Goal: Transaction & Acquisition: Obtain resource

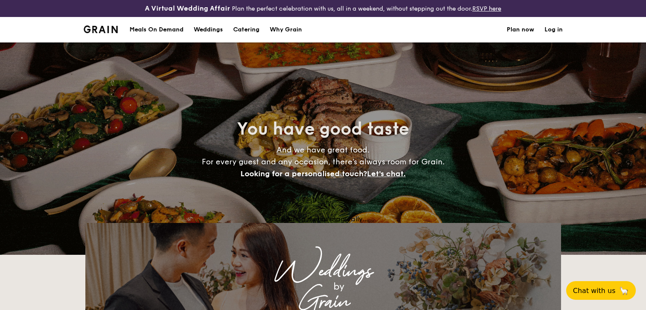
select select
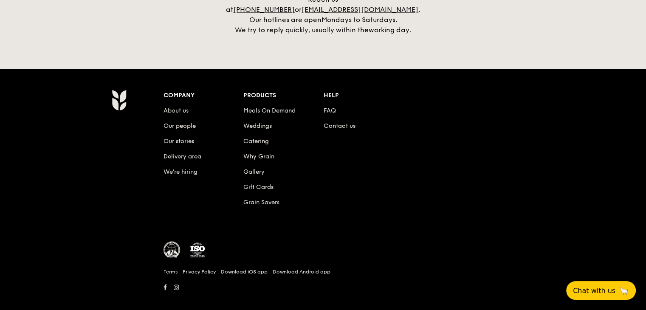
scroll to position [1541, 0]
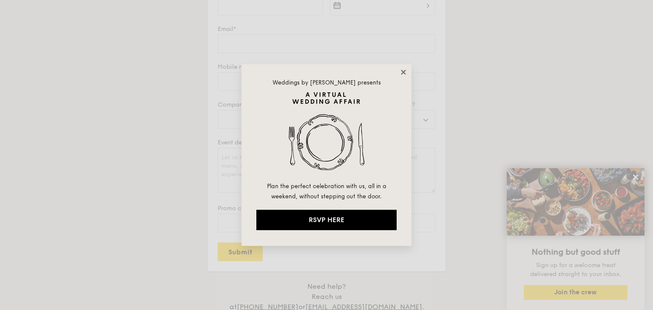
click at [402, 71] on icon at bounding box center [403, 72] width 5 height 5
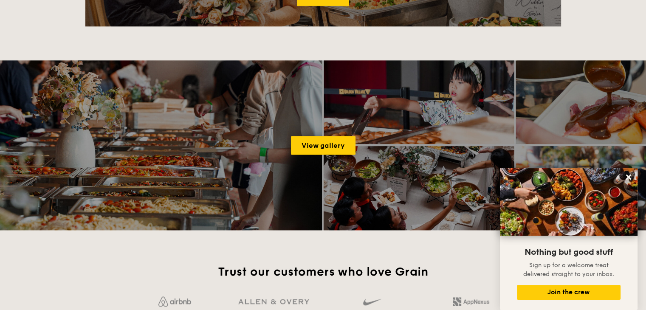
scroll to position [989, 0]
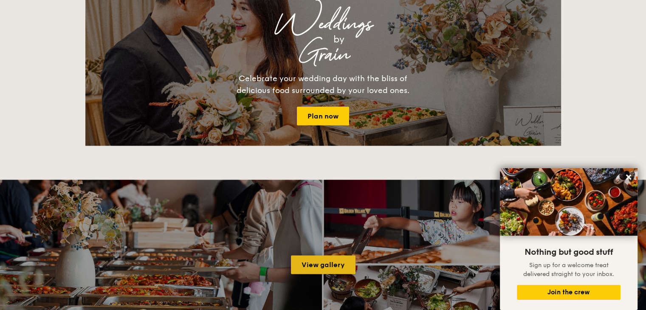
click at [343, 270] on link "View gallery" at bounding box center [323, 264] width 65 height 19
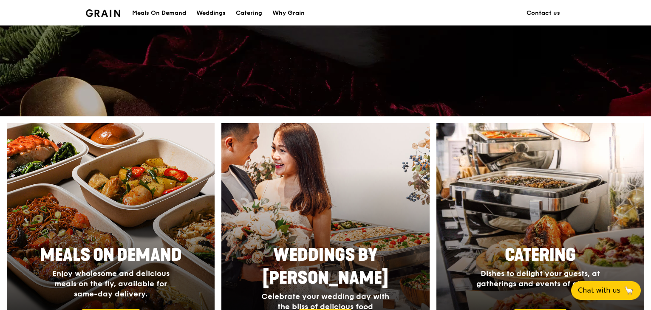
scroll to position [340, 0]
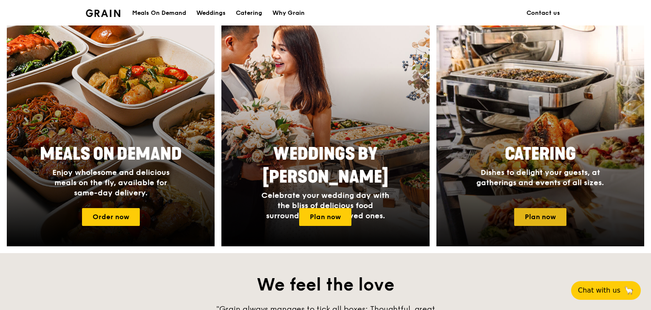
click at [530, 218] on link "Plan now" at bounding box center [540, 217] width 52 height 18
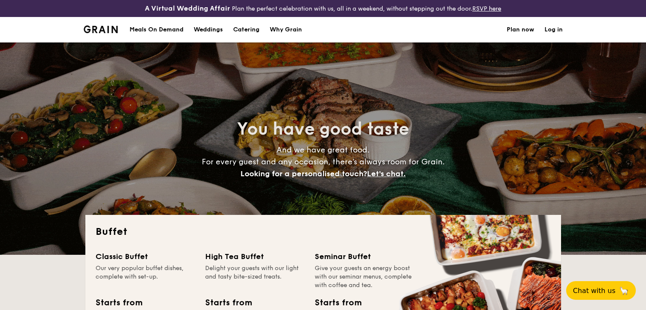
select select
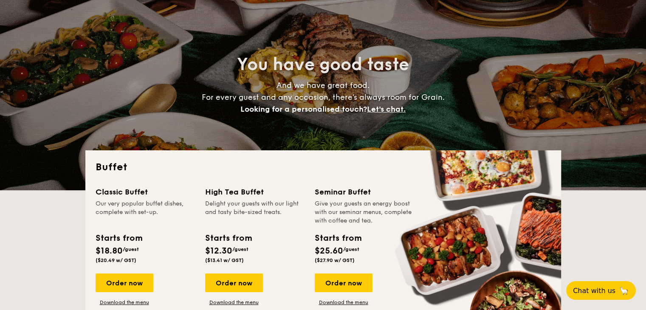
scroll to position [170, 0]
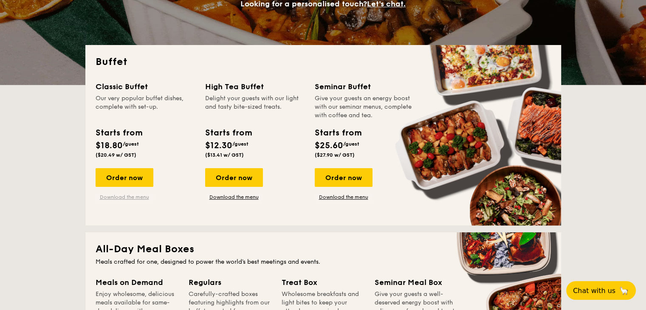
click at [130, 196] on link "Download the menu" at bounding box center [125, 197] width 58 height 7
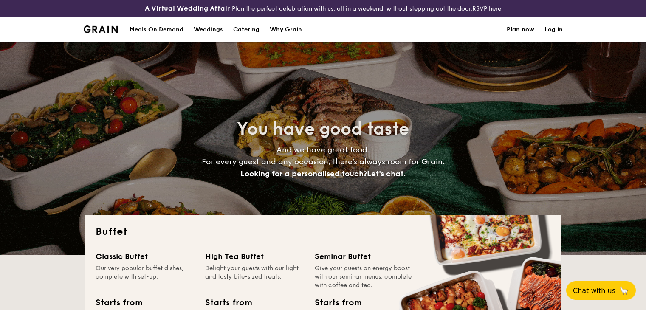
select select
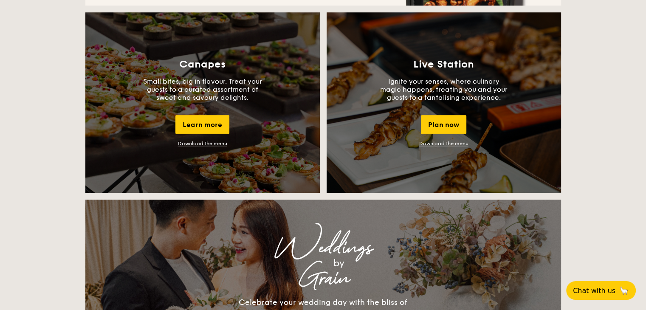
scroll to position [1062, 0]
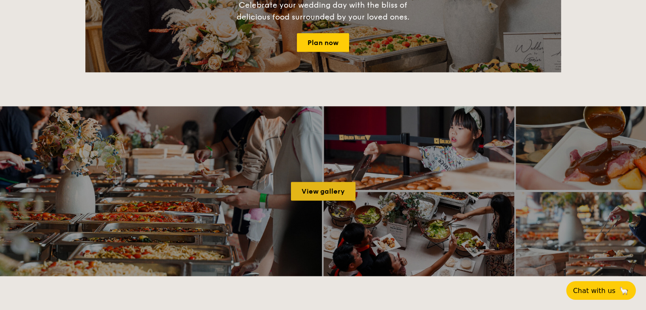
click at [344, 188] on link "View gallery" at bounding box center [323, 191] width 65 height 19
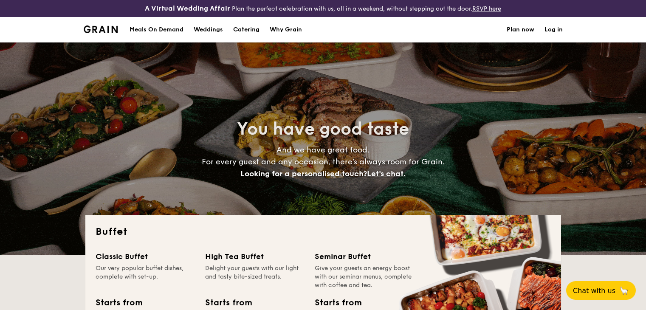
select select
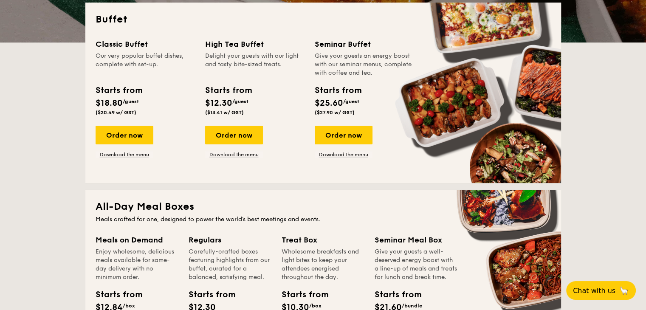
scroll to position [206, 0]
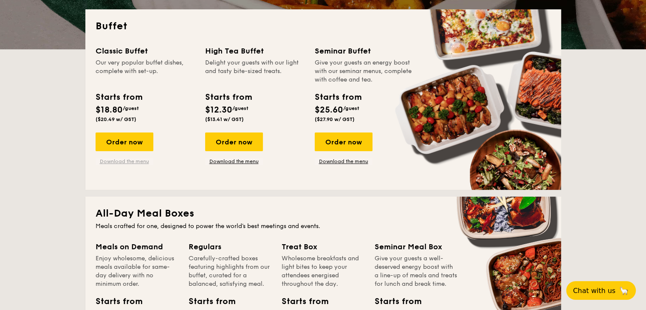
click at [138, 160] on link "Download the menu" at bounding box center [125, 161] width 58 height 7
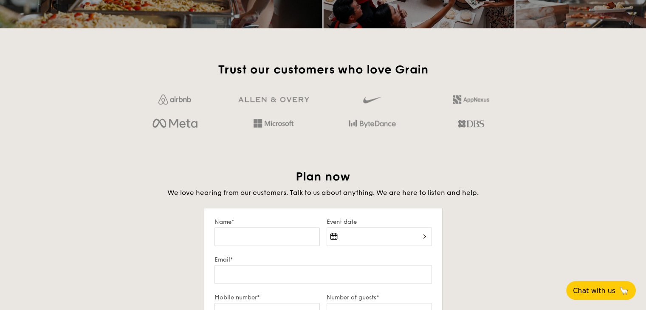
scroll to position [1056, 0]
